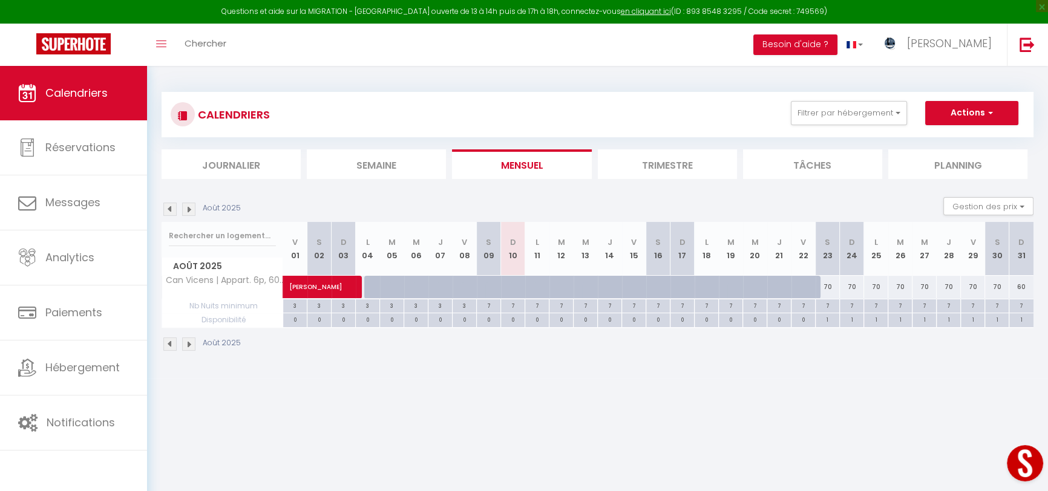
click at [189, 209] on img at bounding box center [188, 209] width 13 height 13
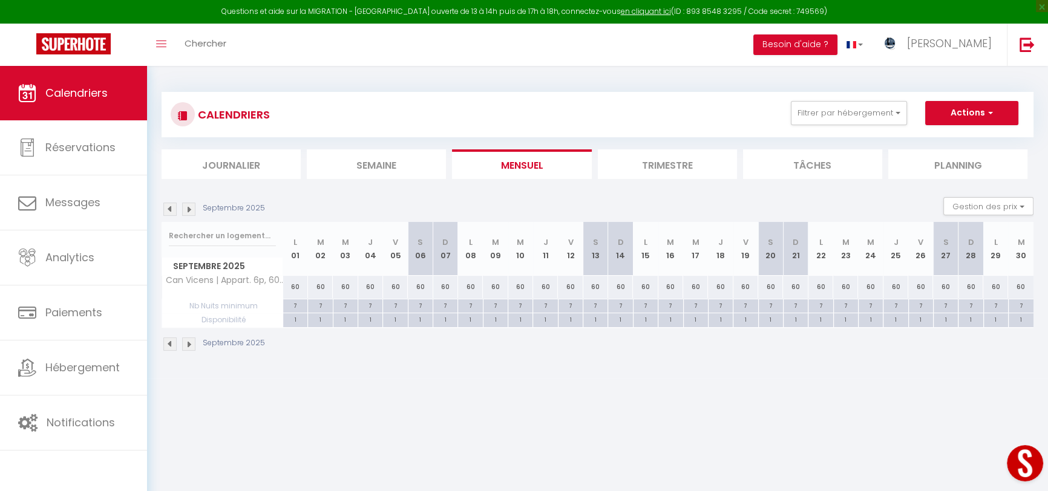
click at [168, 210] on img at bounding box center [169, 209] width 13 height 13
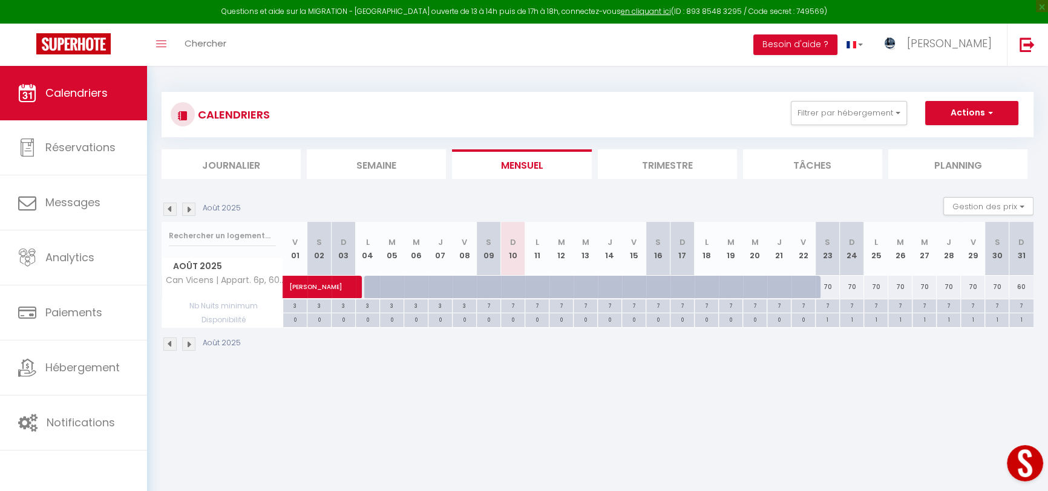
click at [187, 207] on img at bounding box center [188, 209] width 13 height 13
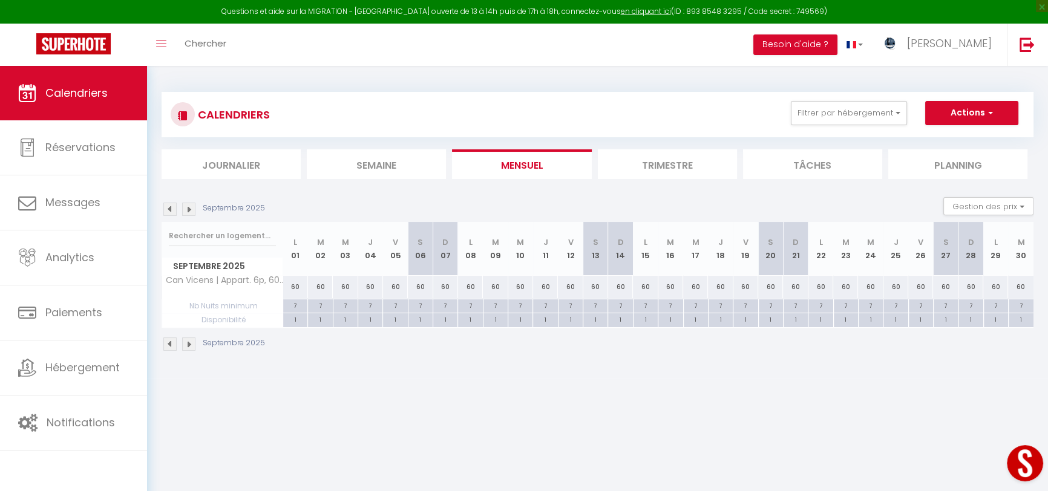
click at [187, 207] on img at bounding box center [188, 209] width 13 height 13
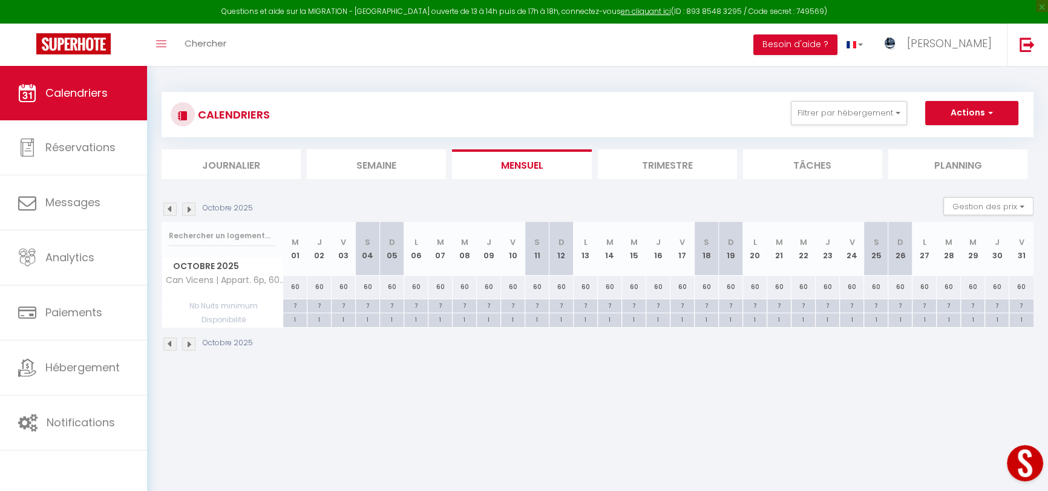
click at [168, 208] on img at bounding box center [169, 209] width 13 height 13
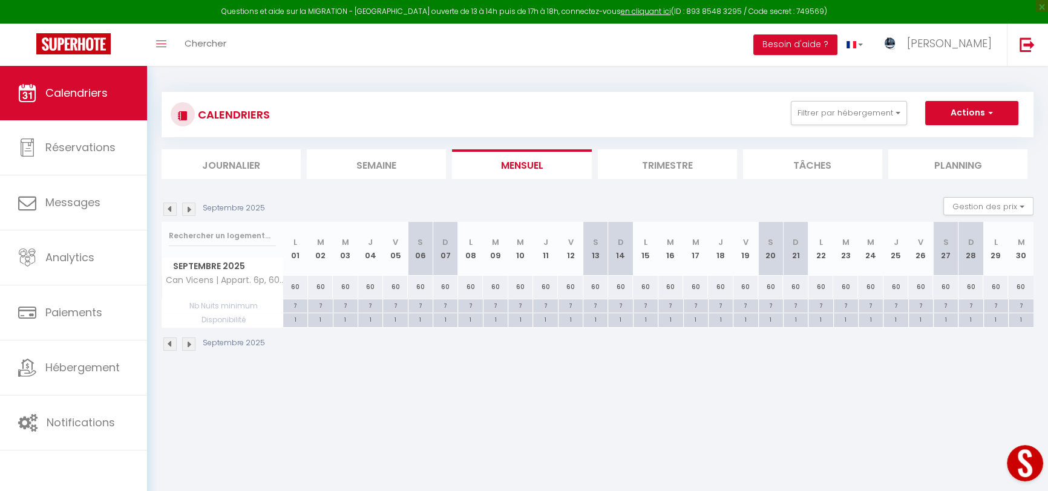
click at [186, 210] on img at bounding box center [188, 209] width 13 height 13
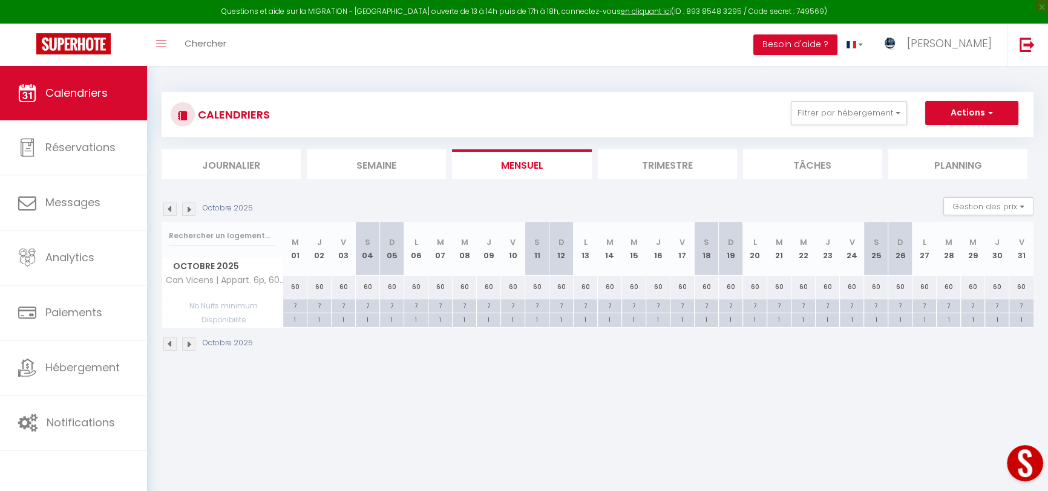
click at [186, 210] on img at bounding box center [188, 209] width 13 height 13
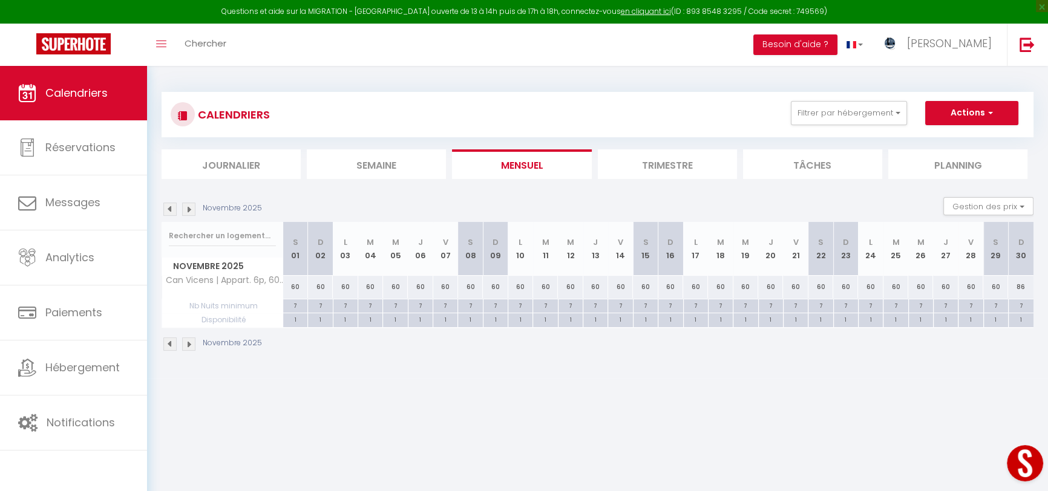
click at [186, 210] on img at bounding box center [188, 209] width 13 height 13
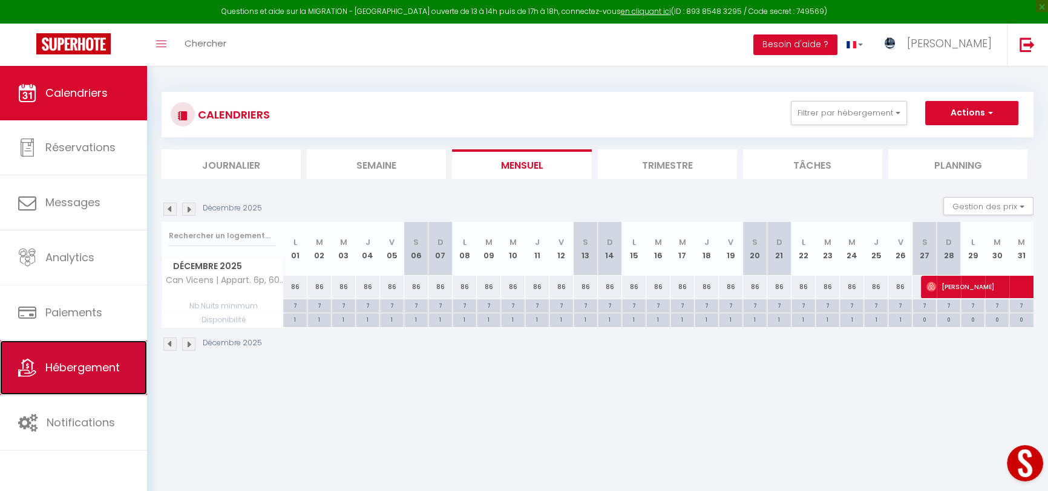
click at [95, 367] on span "Hébergement" at bounding box center [82, 367] width 74 height 15
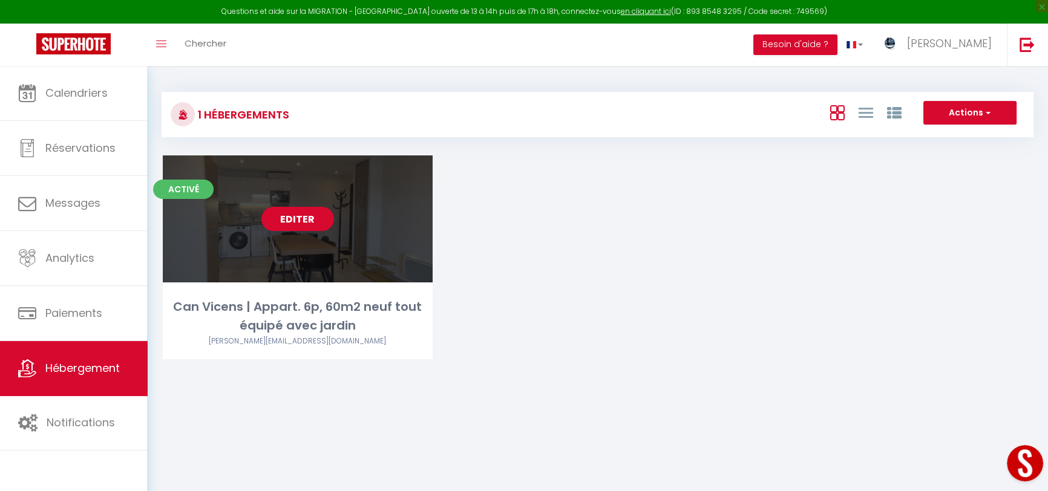
click at [300, 209] on link "Editer" at bounding box center [297, 219] width 73 height 24
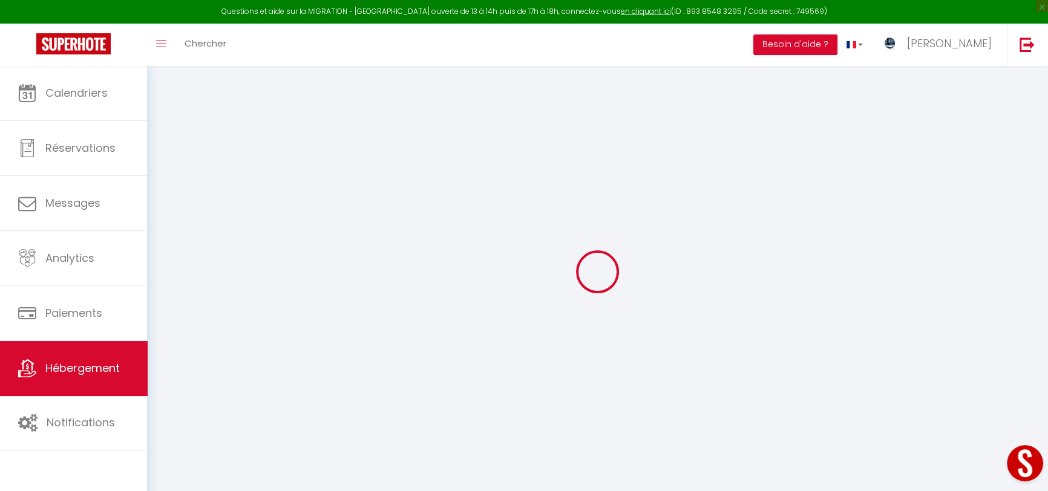
select select
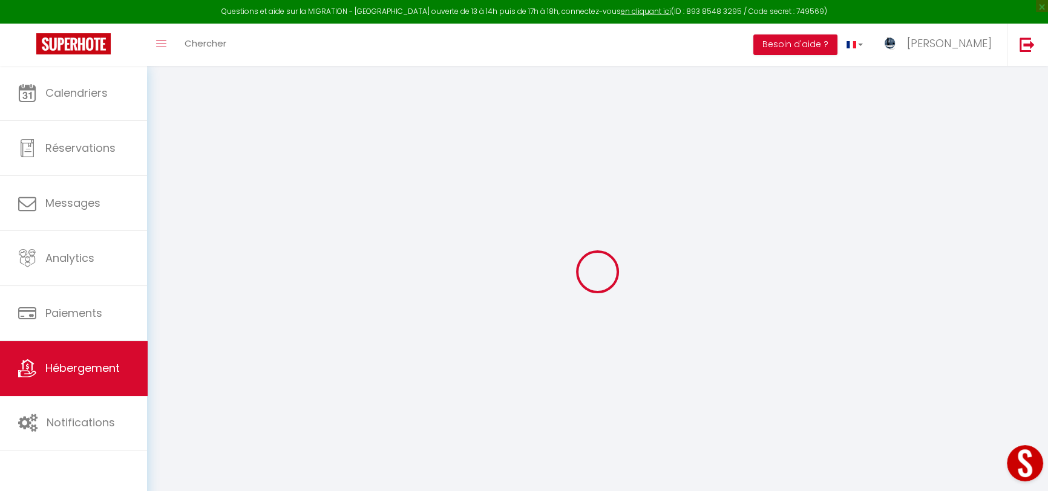
checkbox input "false"
checkbox input "true"
select select
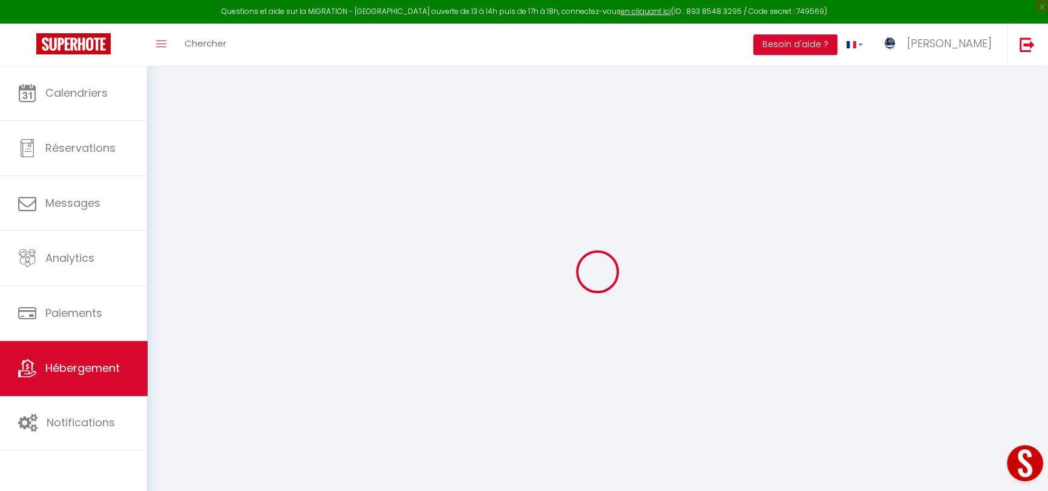
select select
checkbox input "false"
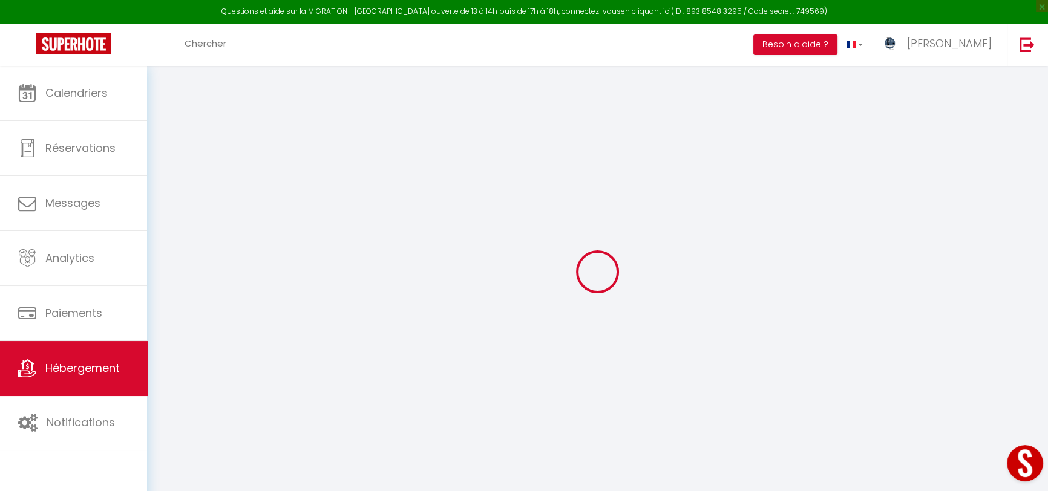
checkbox input "true"
checkbox input "false"
checkbox input "true"
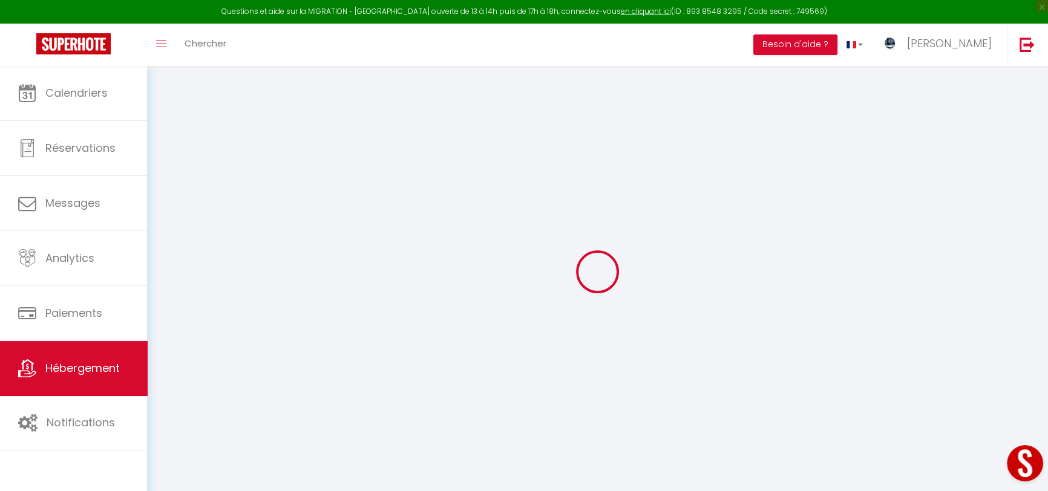
checkbox input "true"
checkbox input "false"
checkbox input "true"
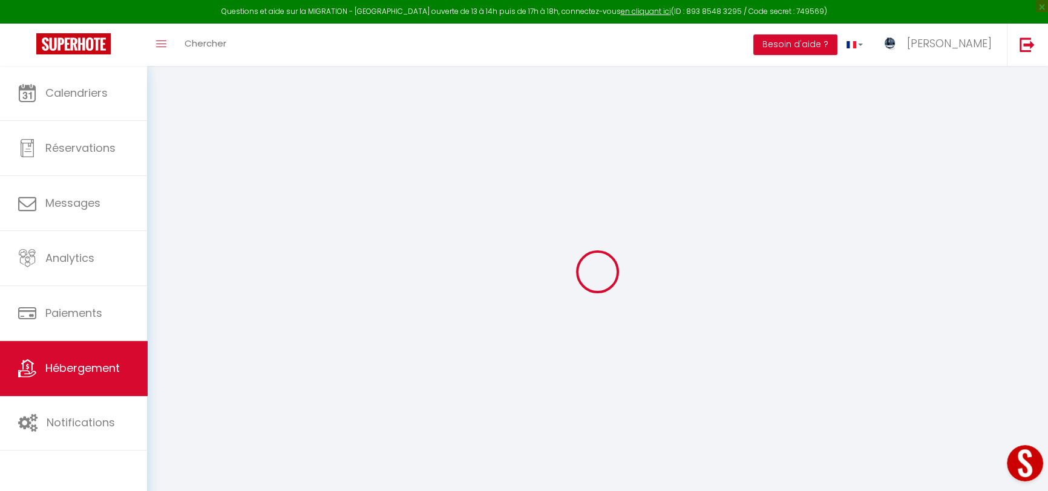
checkbox input "true"
select select "18:00"
select select "22:00"
select select "10:00"
select select "15"
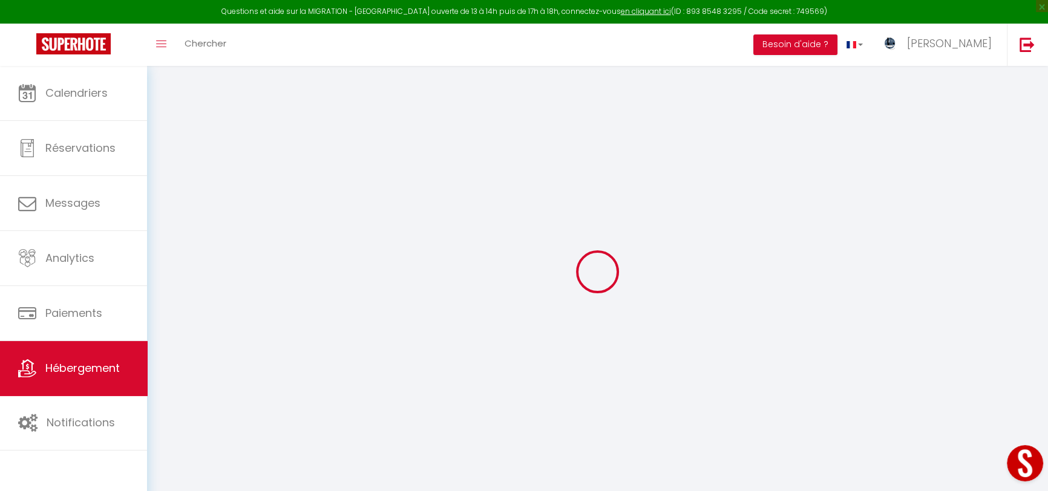
select select "15"
checkbox input "false"
checkbox input "true"
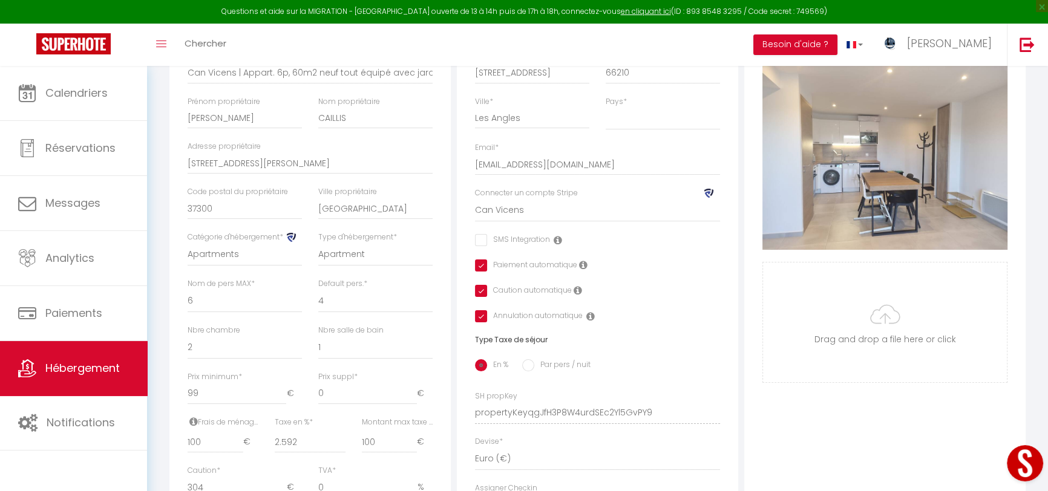
scroll to position [223, 0]
click at [224, 404] on input "99" at bounding box center [236, 393] width 99 height 22
type input "98"
checkbox input "false"
checkbox input "true"
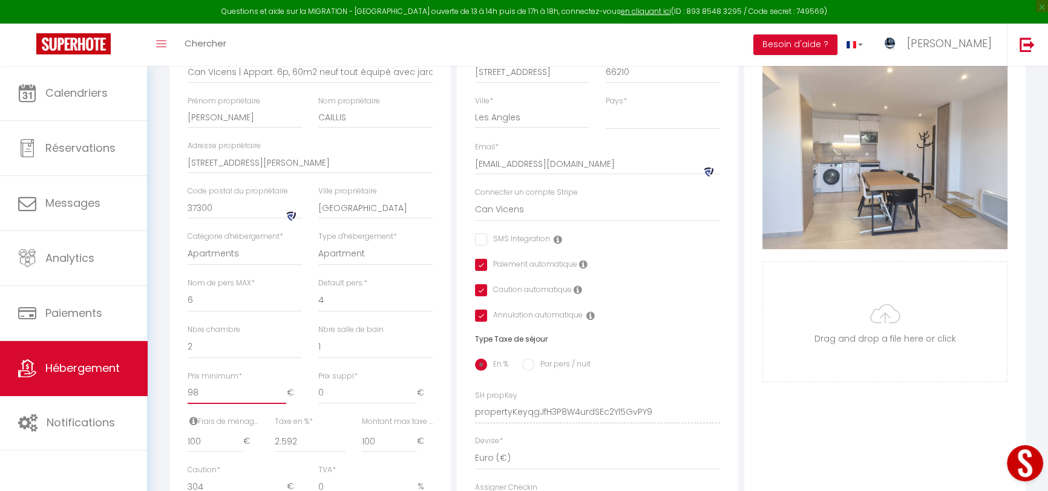
checkbox input "true"
click at [278, 404] on input "98" at bounding box center [236, 393] width 99 height 22
type input "97"
checkbox input "false"
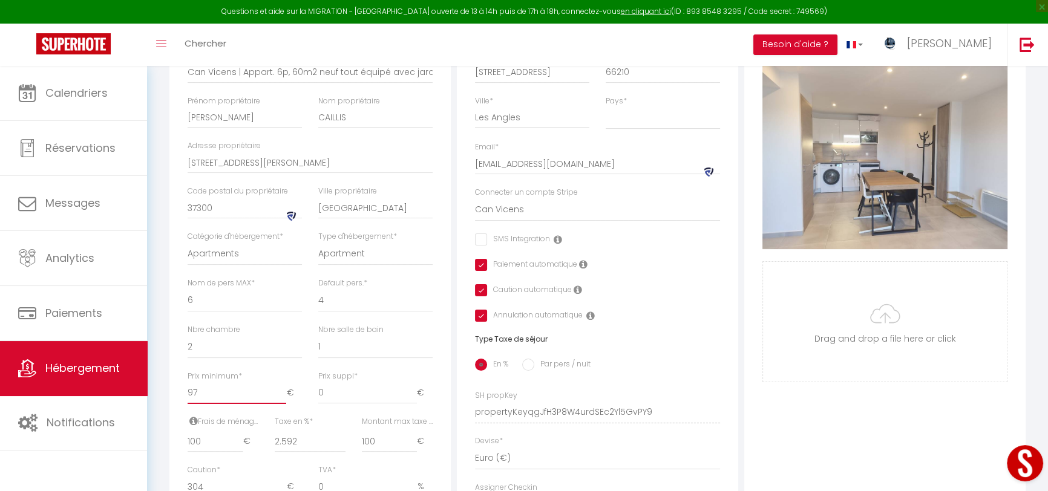
checkbox input "true"
click at [278, 404] on input "97" at bounding box center [236, 393] width 99 height 22
type input "96"
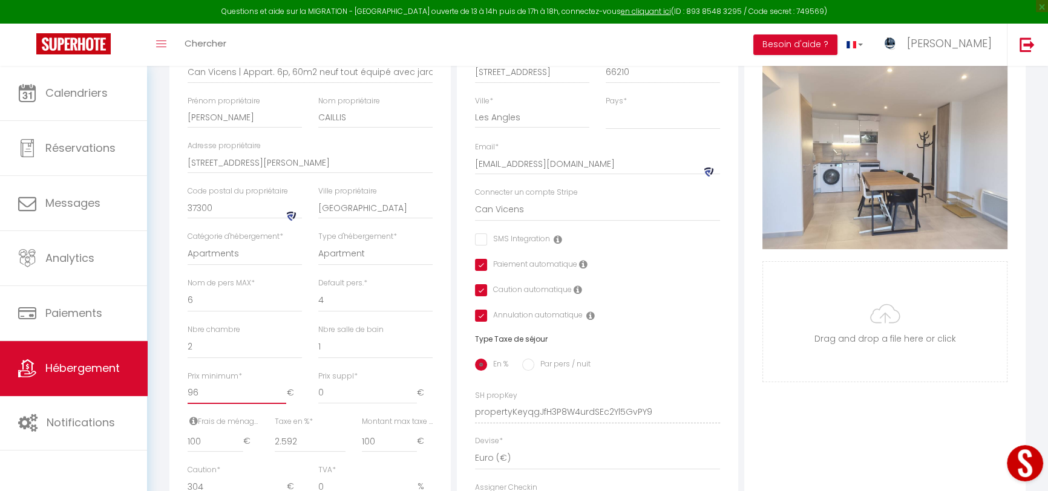
checkbox input "false"
checkbox input "true"
click at [278, 404] on input "96" at bounding box center [236, 393] width 99 height 22
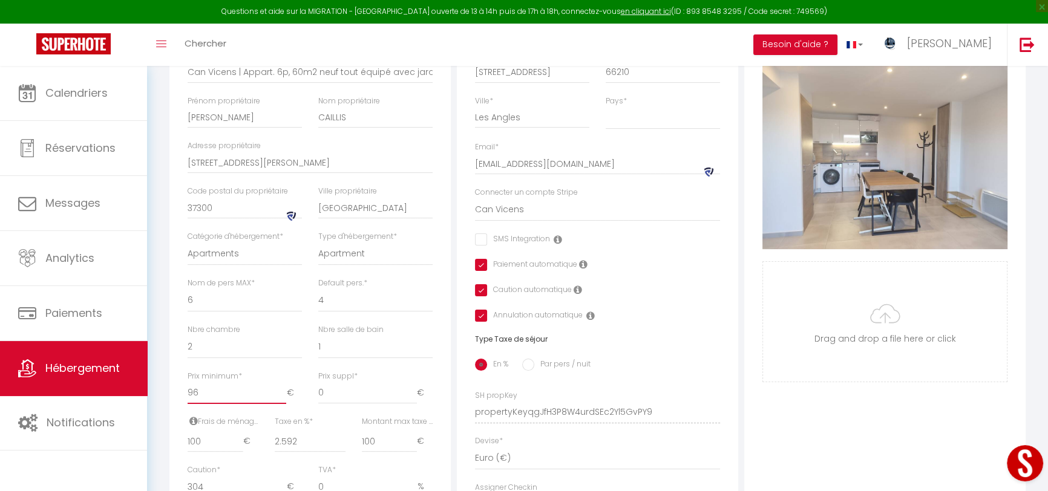
type input "95"
checkbox input "false"
checkbox input "true"
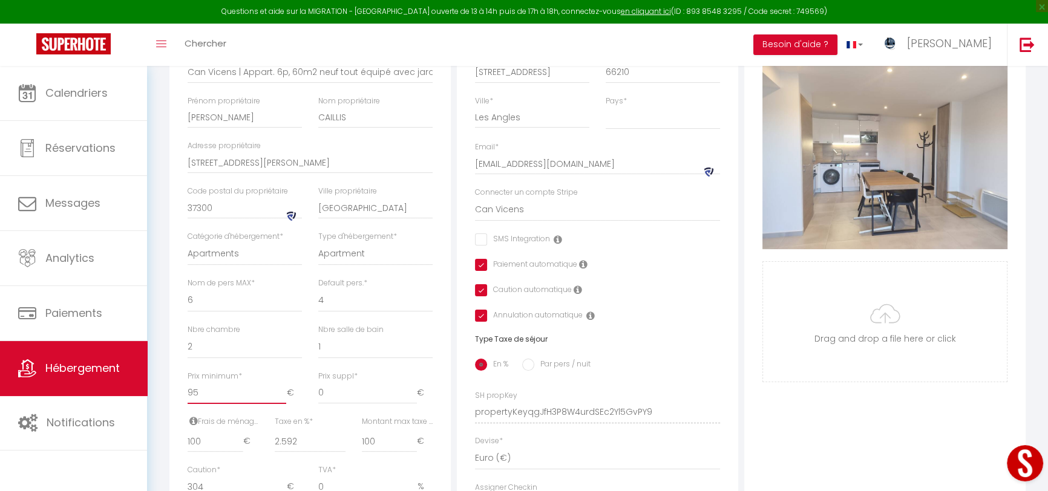
click at [278, 404] on input "95" at bounding box center [236, 393] width 99 height 22
click at [256, 403] on input "95" at bounding box center [236, 393] width 99 height 22
type input "9"
checkbox input "false"
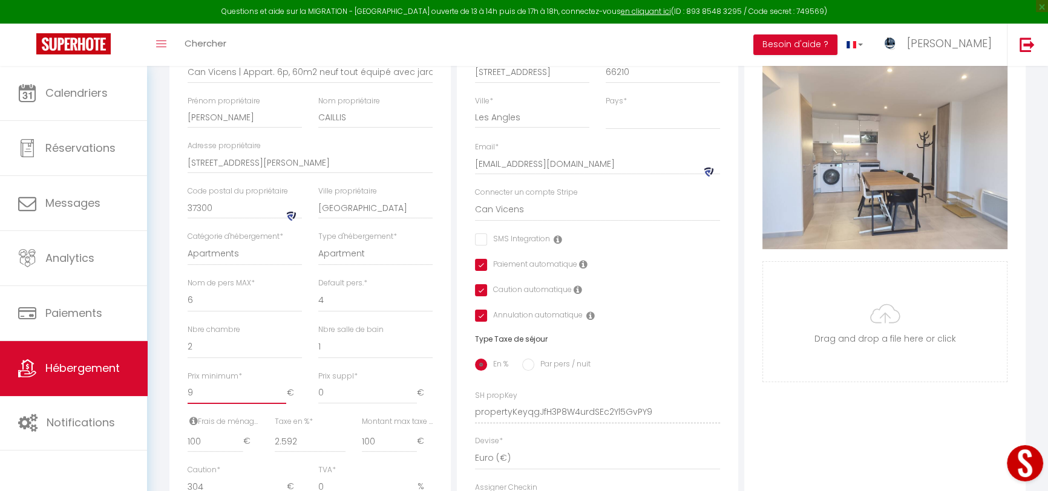
checkbox input "true"
checkbox input "false"
checkbox input "true"
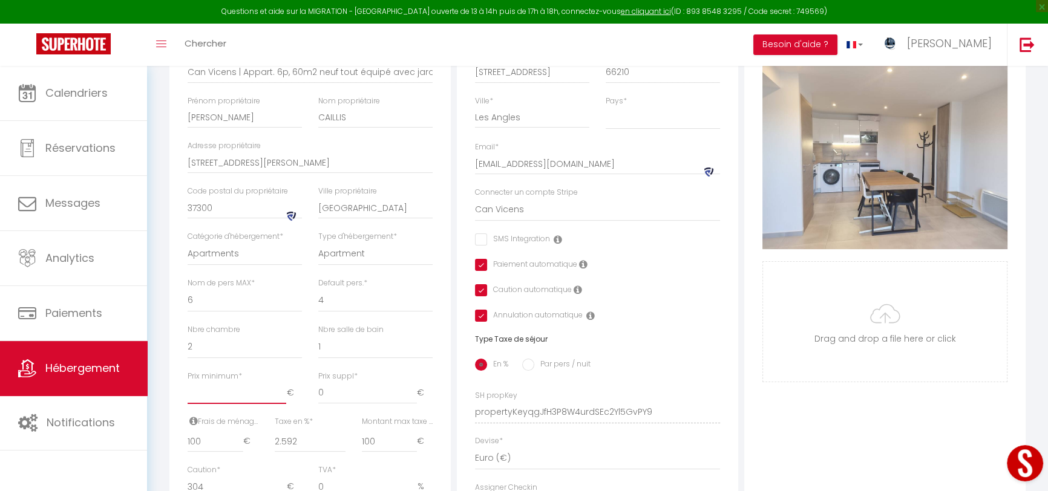
checkbox input "true"
type input "6"
checkbox input "false"
checkbox input "true"
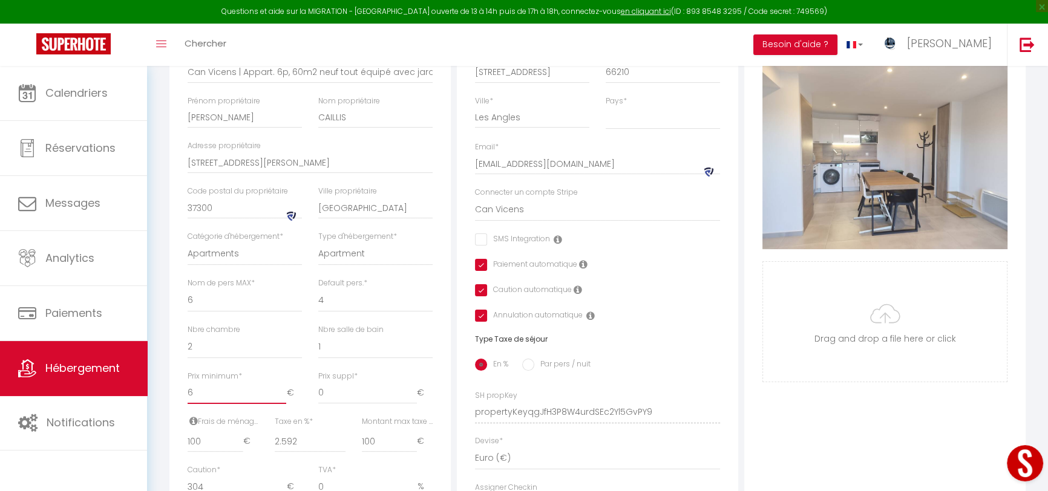
checkbox input "true"
type input "60"
checkbox input "false"
checkbox input "true"
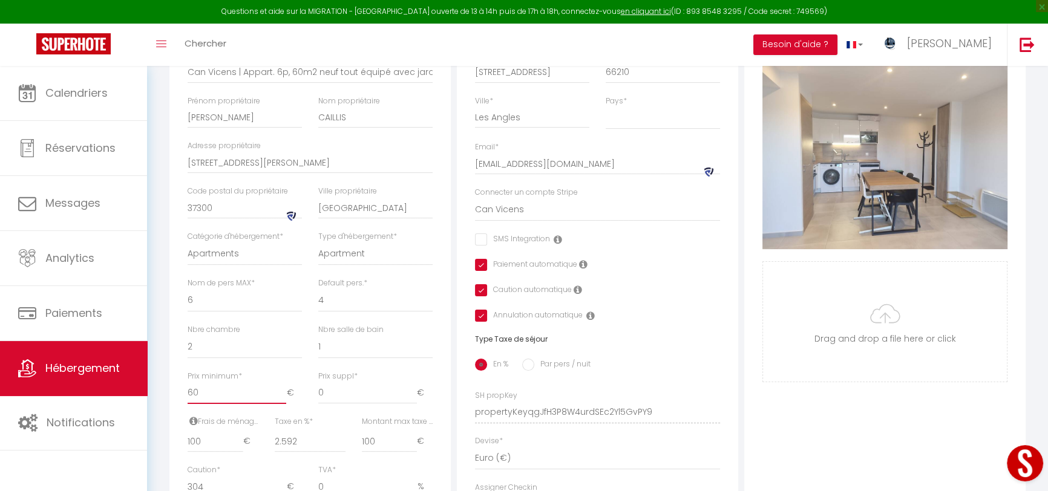
checkbox input "true"
type input "60"
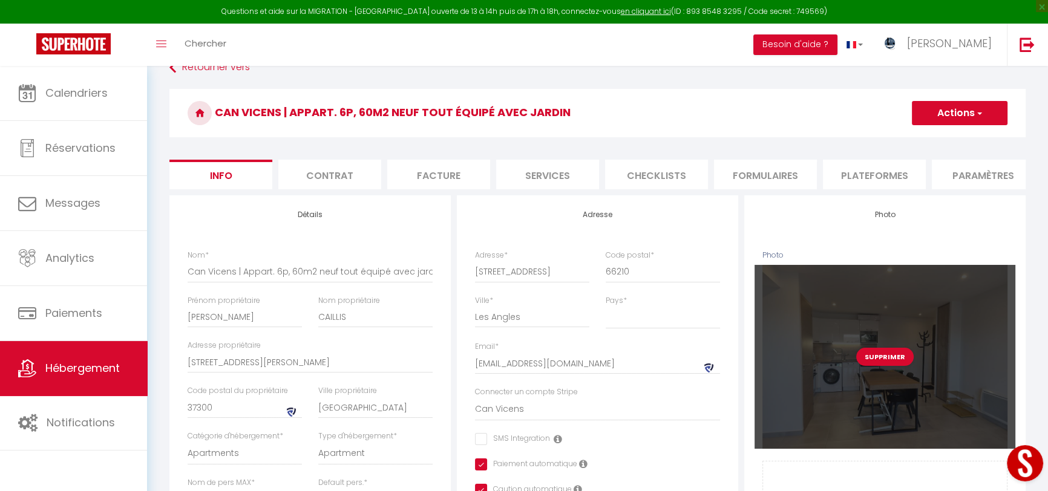
scroll to position [14, 0]
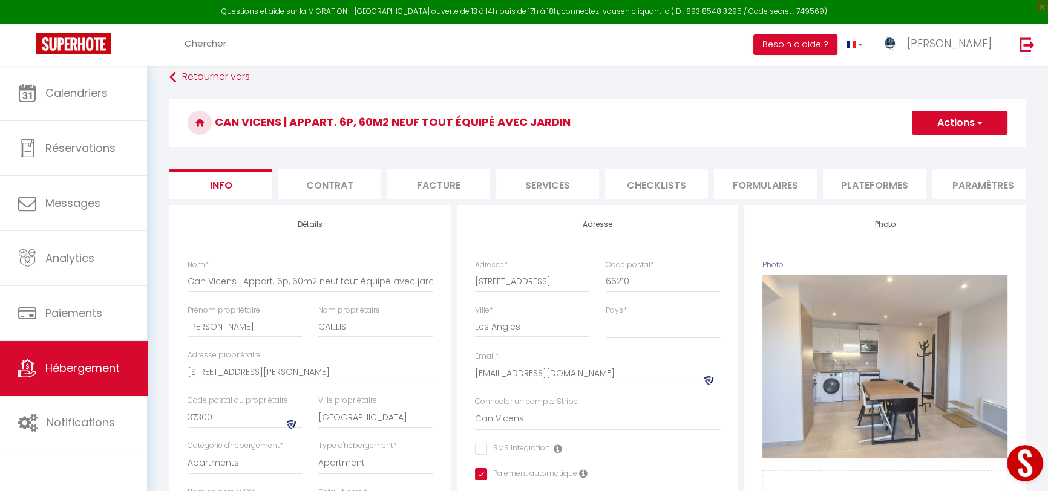
click at [983, 119] on button "Actions" at bounding box center [959, 123] width 96 height 24
click at [921, 148] on input "Enregistrer" at bounding box center [911, 149] width 45 height 12
